Goal: Transaction & Acquisition: Book appointment/travel/reservation

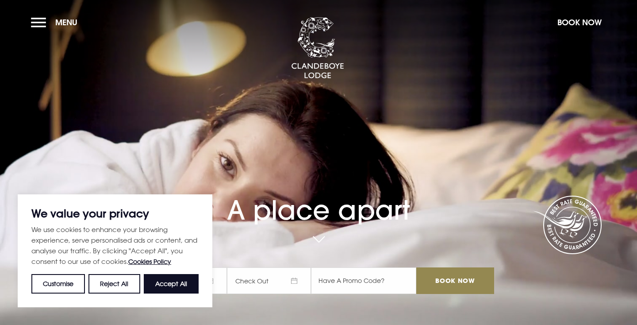
drag, startPoint x: 425, startPoint y: 260, endPoint x: 380, endPoint y: 260, distance: 44.7
click at [382, 260] on div "A place apart Check In Check Out Mon Tue Wed Thur Fri Sat Sun Mon Tue Wed Thur …" at bounding box center [319, 200] width 362 height 203
click at [180, 284] on button "Accept All" at bounding box center [171, 283] width 55 height 19
checkbox input "true"
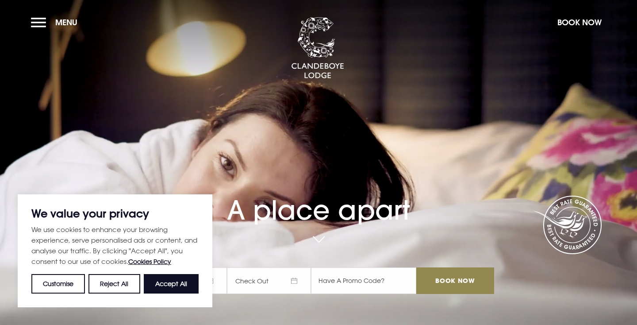
checkbox input "true"
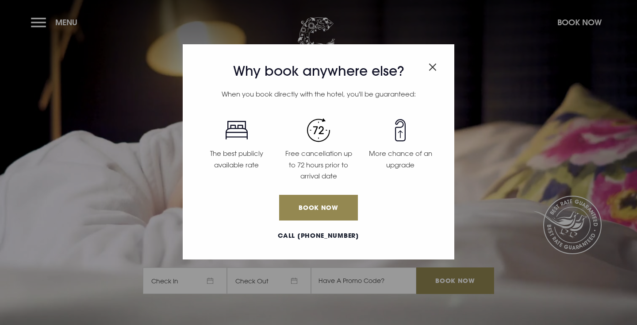
click at [432, 61] on span "Close modal" at bounding box center [433, 65] width 8 height 17
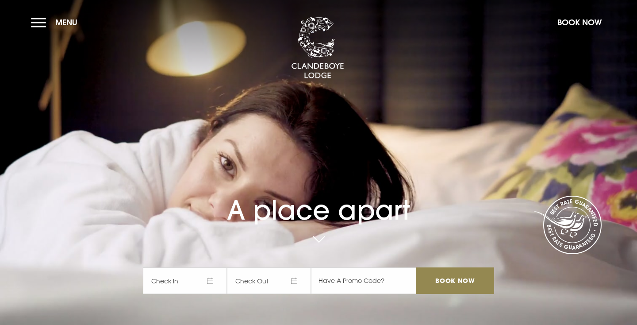
click at [212, 280] on span "Check In" at bounding box center [185, 280] width 84 height 27
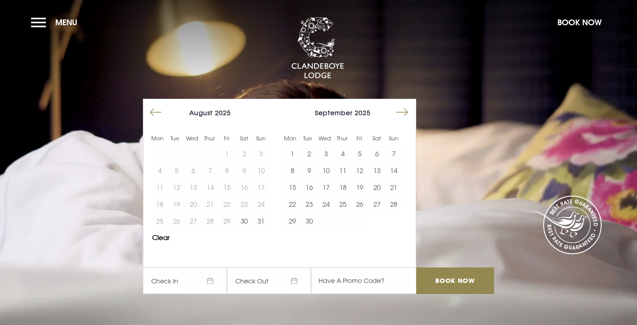
click at [401, 112] on button "Move forward to switch to the next month." at bounding box center [402, 112] width 17 height 17
click at [360, 183] on button "17" at bounding box center [359, 187] width 17 height 17
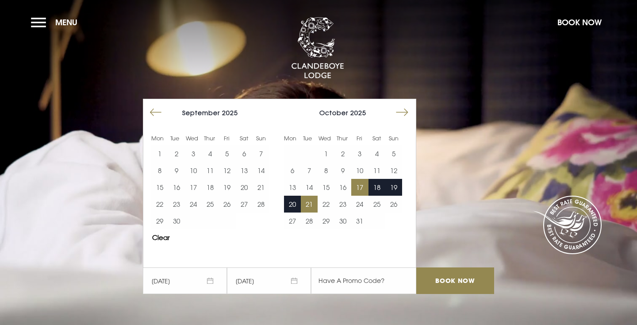
click at [311, 202] on button "21" at bounding box center [309, 204] width 17 height 17
click at [445, 276] on input "Book Now" at bounding box center [455, 280] width 78 height 27
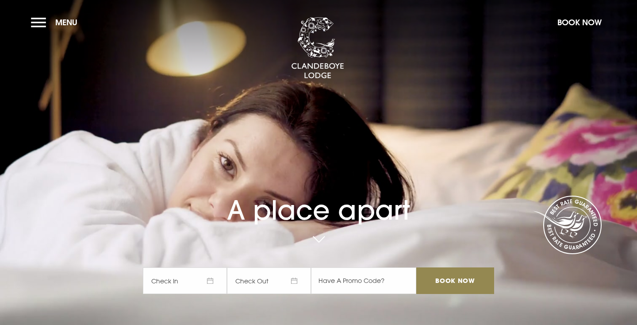
click at [209, 281] on span "Check In" at bounding box center [185, 280] width 84 height 27
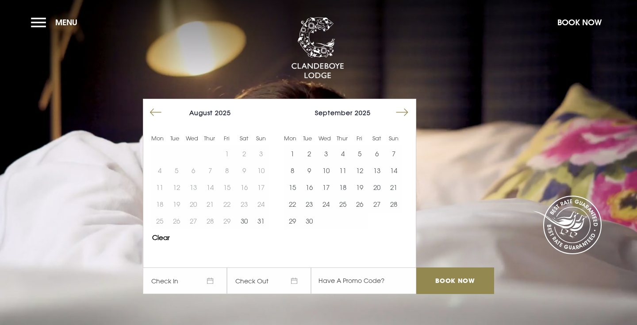
click at [405, 112] on button "Move forward to switch to the next month." at bounding box center [402, 112] width 17 height 17
click at [377, 185] on button "18" at bounding box center [376, 187] width 17 height 17
click at [373, 192] on button "18" at bounding box center [376, 187] width 17 height 17
click at [377, 191] on button "18" at bounding box center [376, 187] width 17 height 17
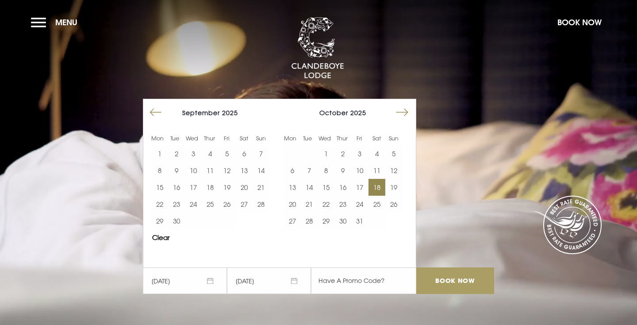
click at [447, 284] on input "Book Now" at bounding box center [455, 280] width 78 height 27
